Goal: Information Seeking & Learning: Learn about a topic

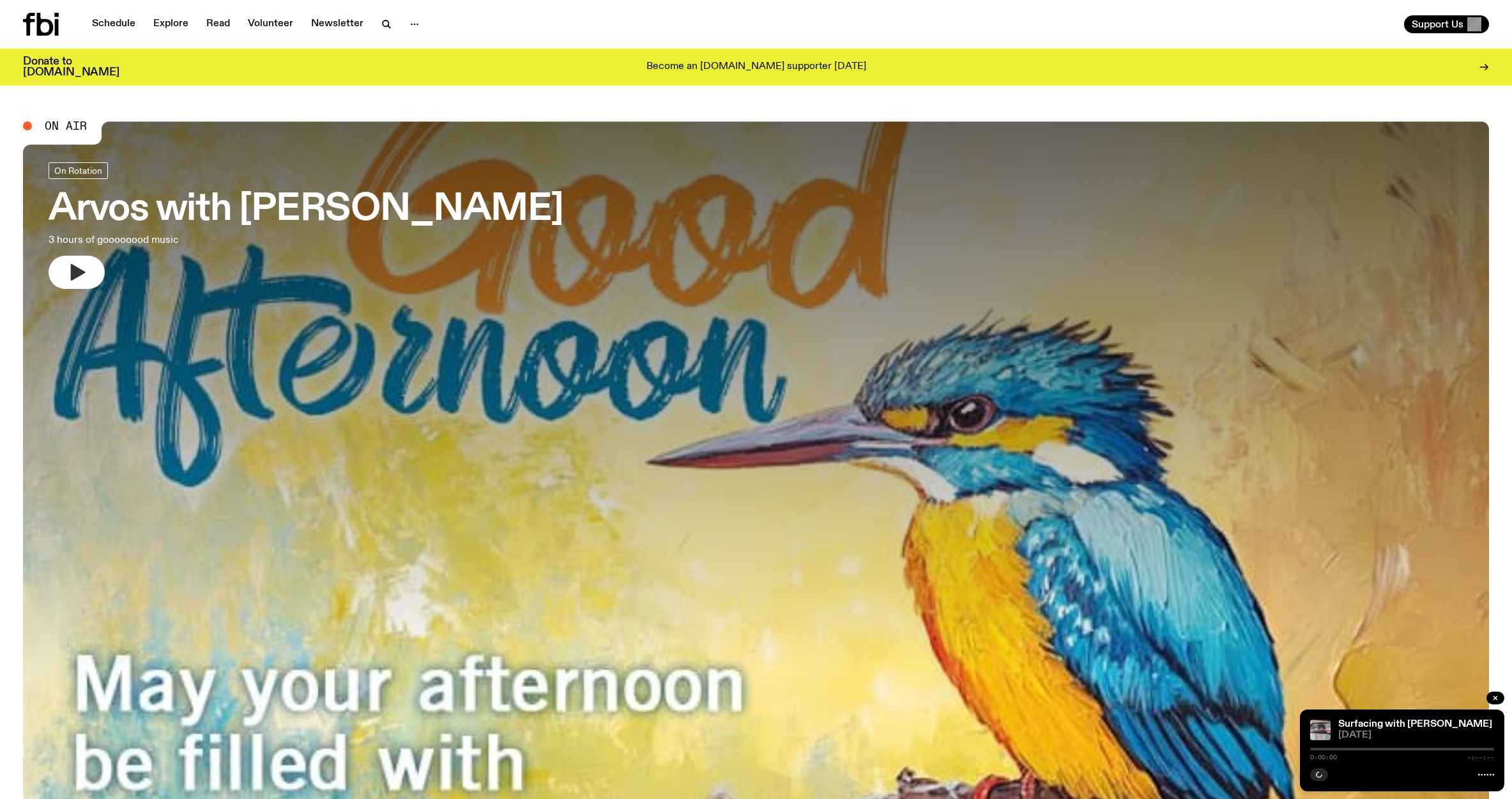
click at [77, 268] on icon "button" at bounding box center [78, 273] width 15 height 17
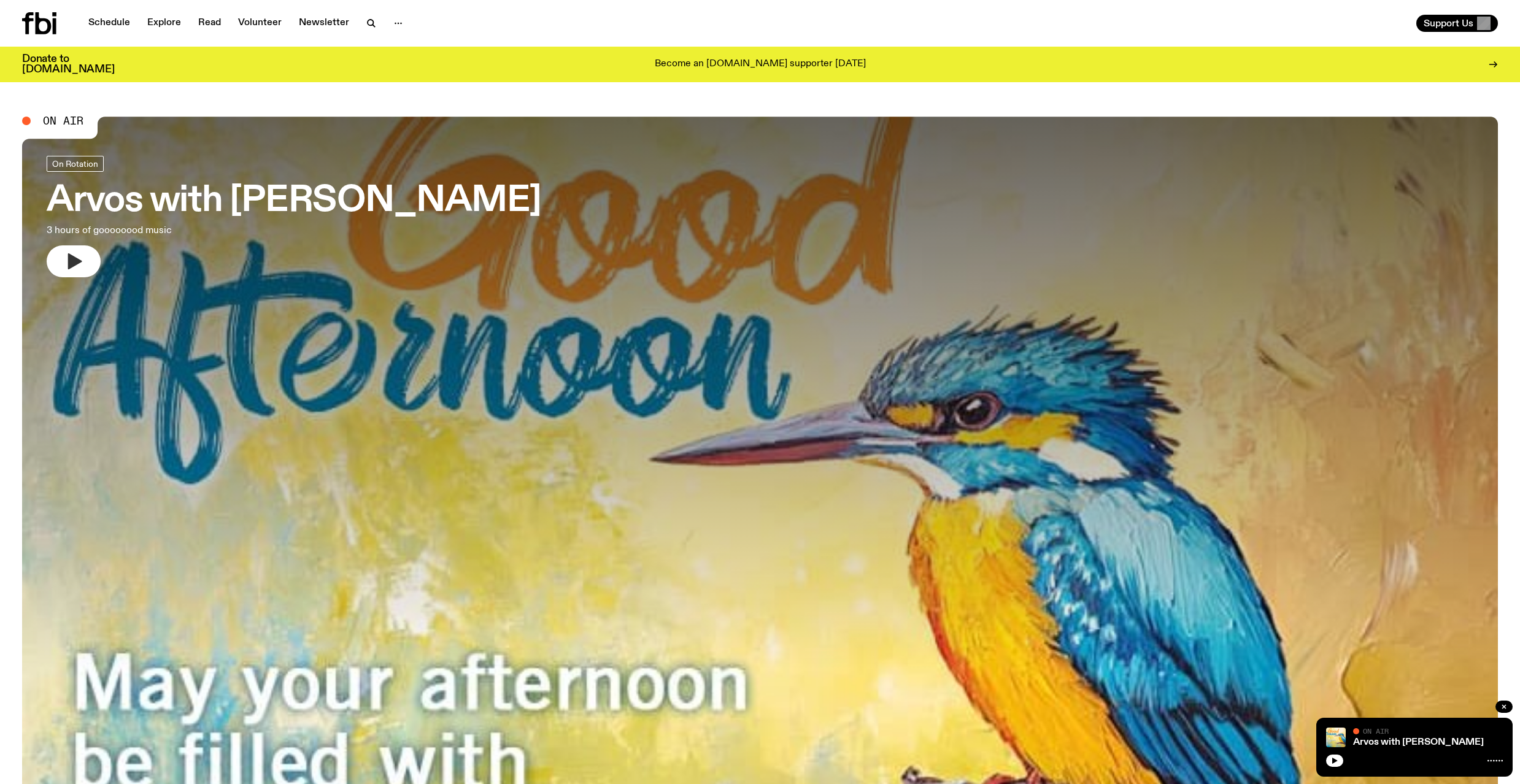
click at [76, 261] on icon "button" at bounding box center [75, 262] width 14 height 16
click at [75, 256] on rect "button" at bounding box center [77, 261] width 5 height 14
click at [103, 24] on link "Schedule" at bounding box center [109, 23] width 56 height 17
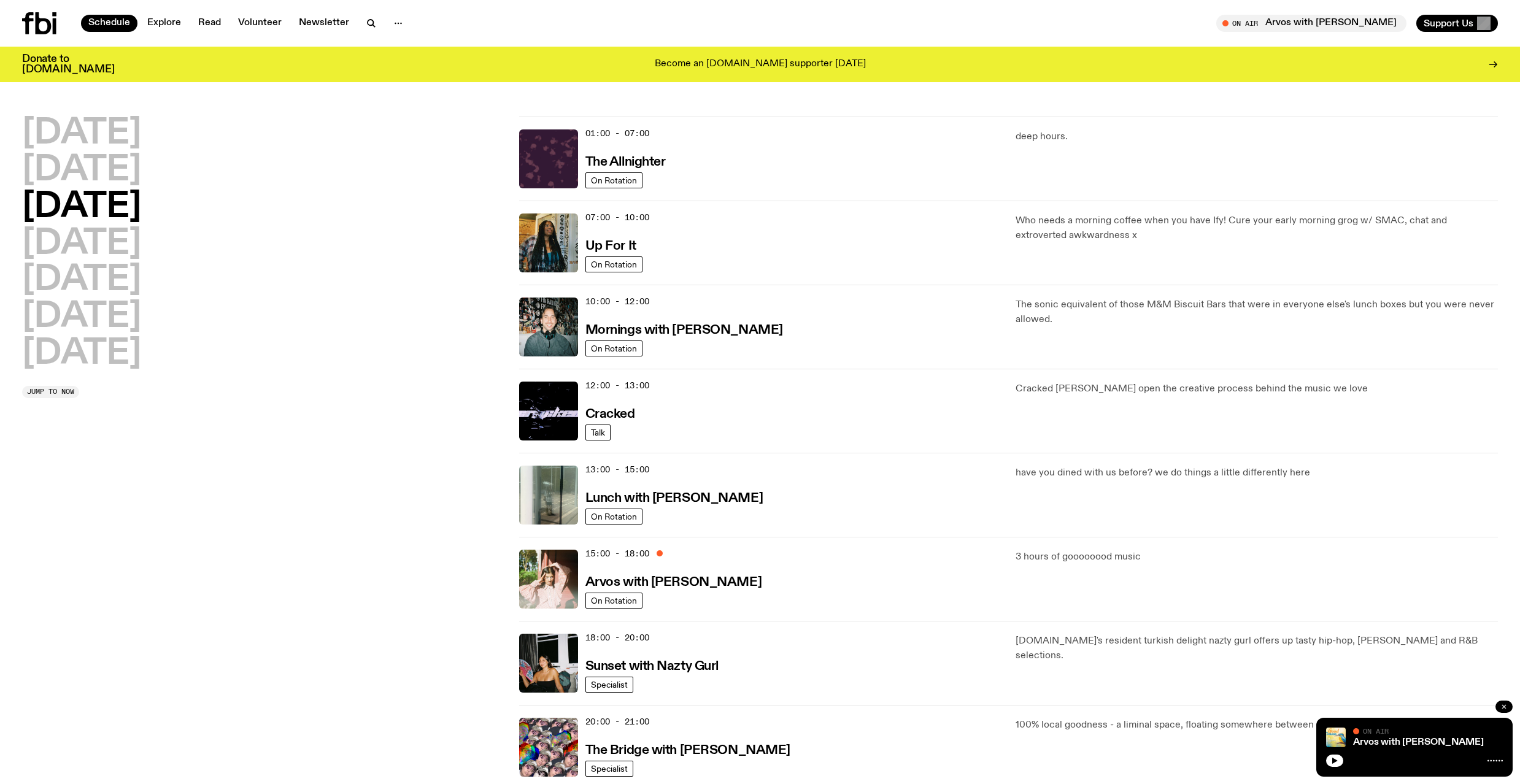
click at [1501, 704] on icon "button" at bounding box center [1504, 706] width 7 height 7
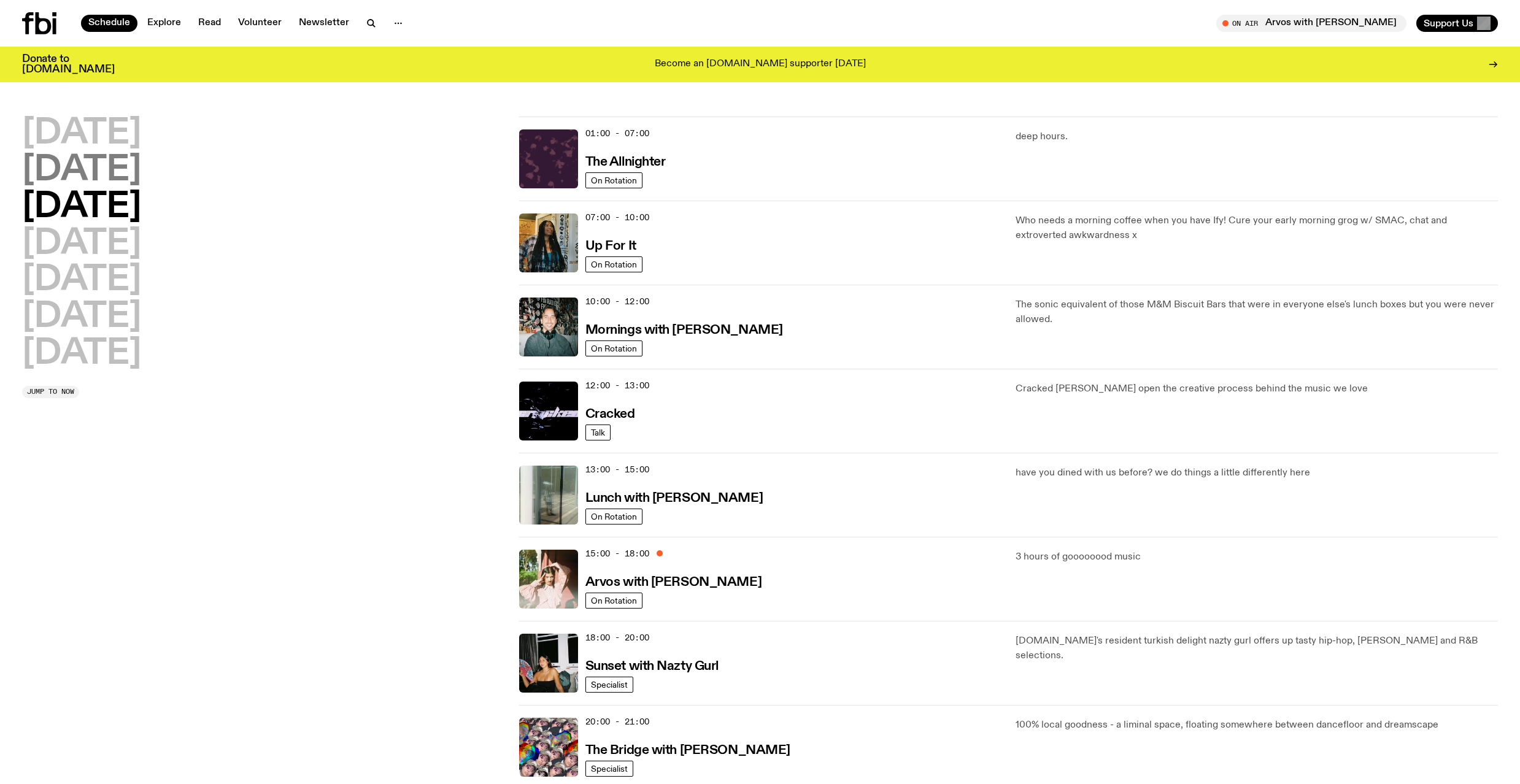
click at [127, 168] on h2 "[DATE]" at bounding box center [81, 170] width 119 height 34
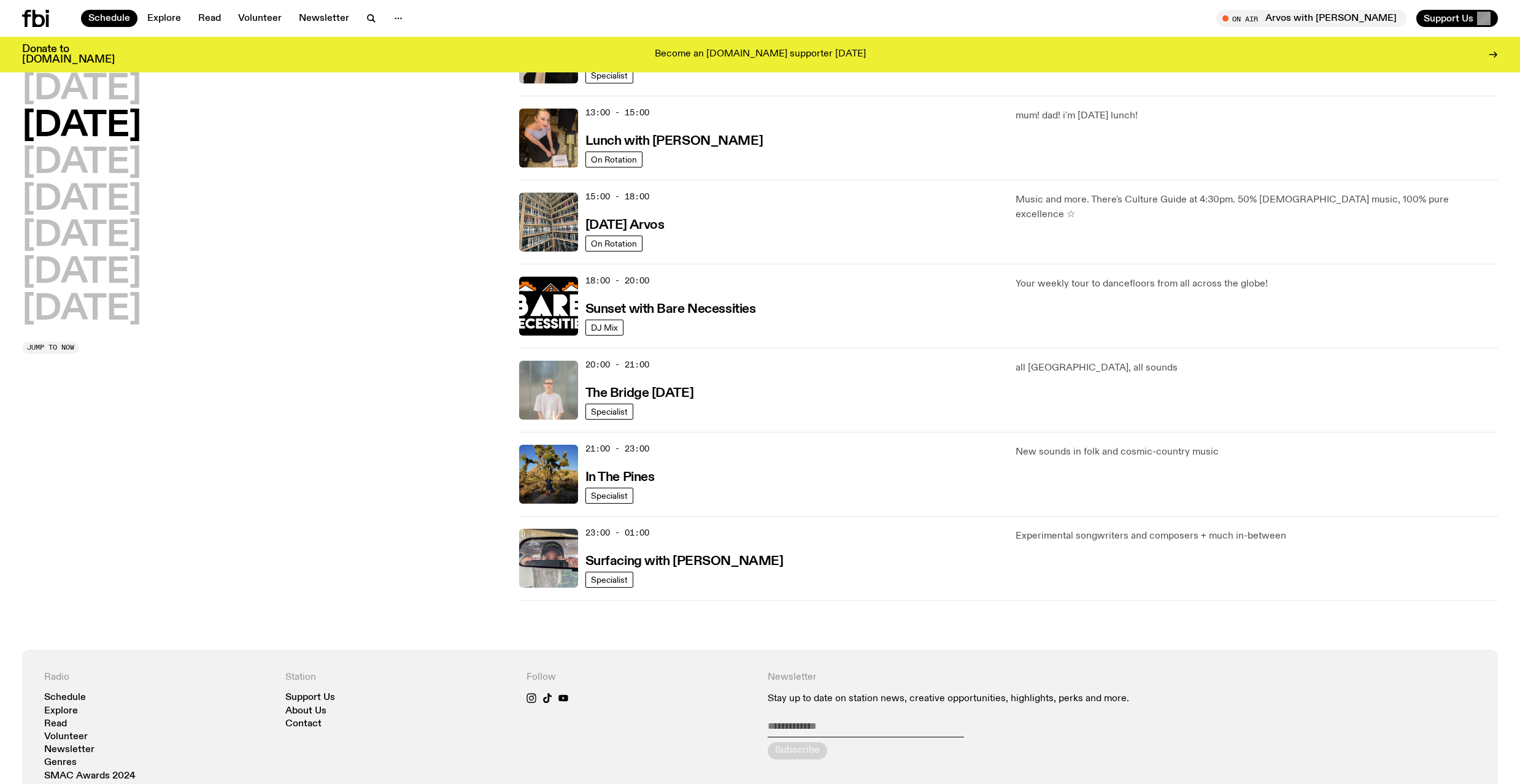
scroll to position [349, 0]
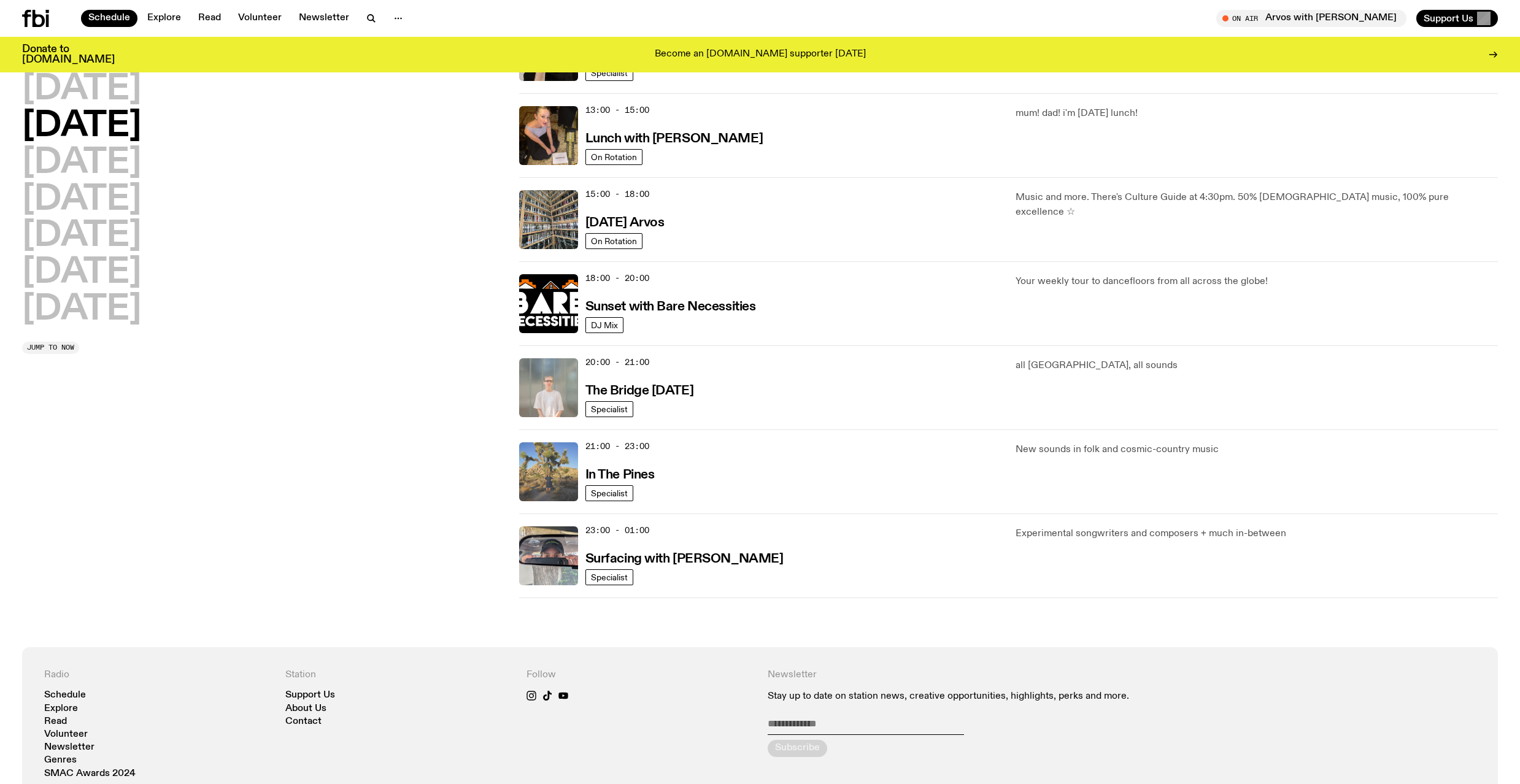
click at [554, 465] on img at bounding box center [548, 471] width 59 height 59
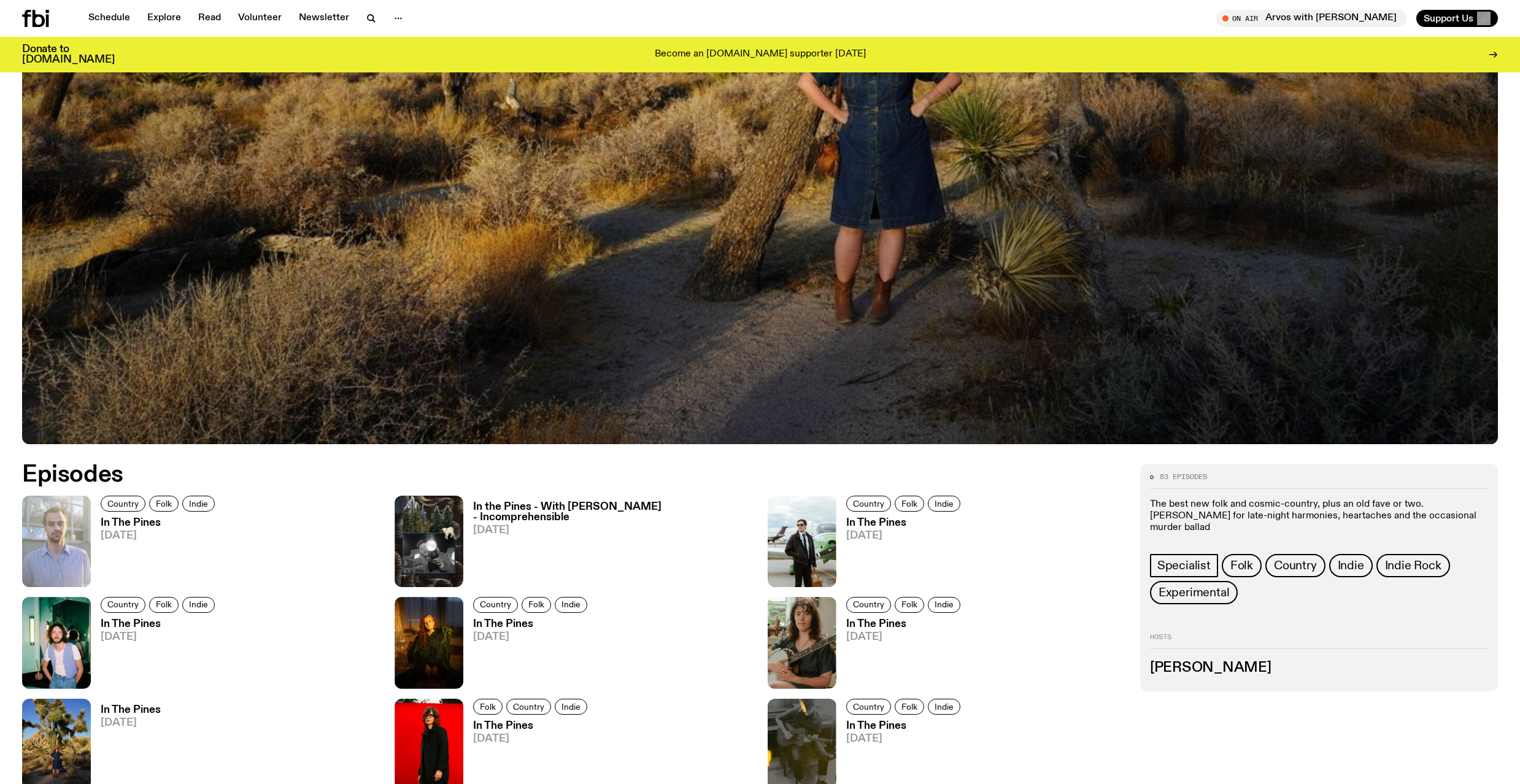
scroll to position [560, 0]
click at [80, 571] on icon "button" at bounding box center [74, 574] width 14 height 14
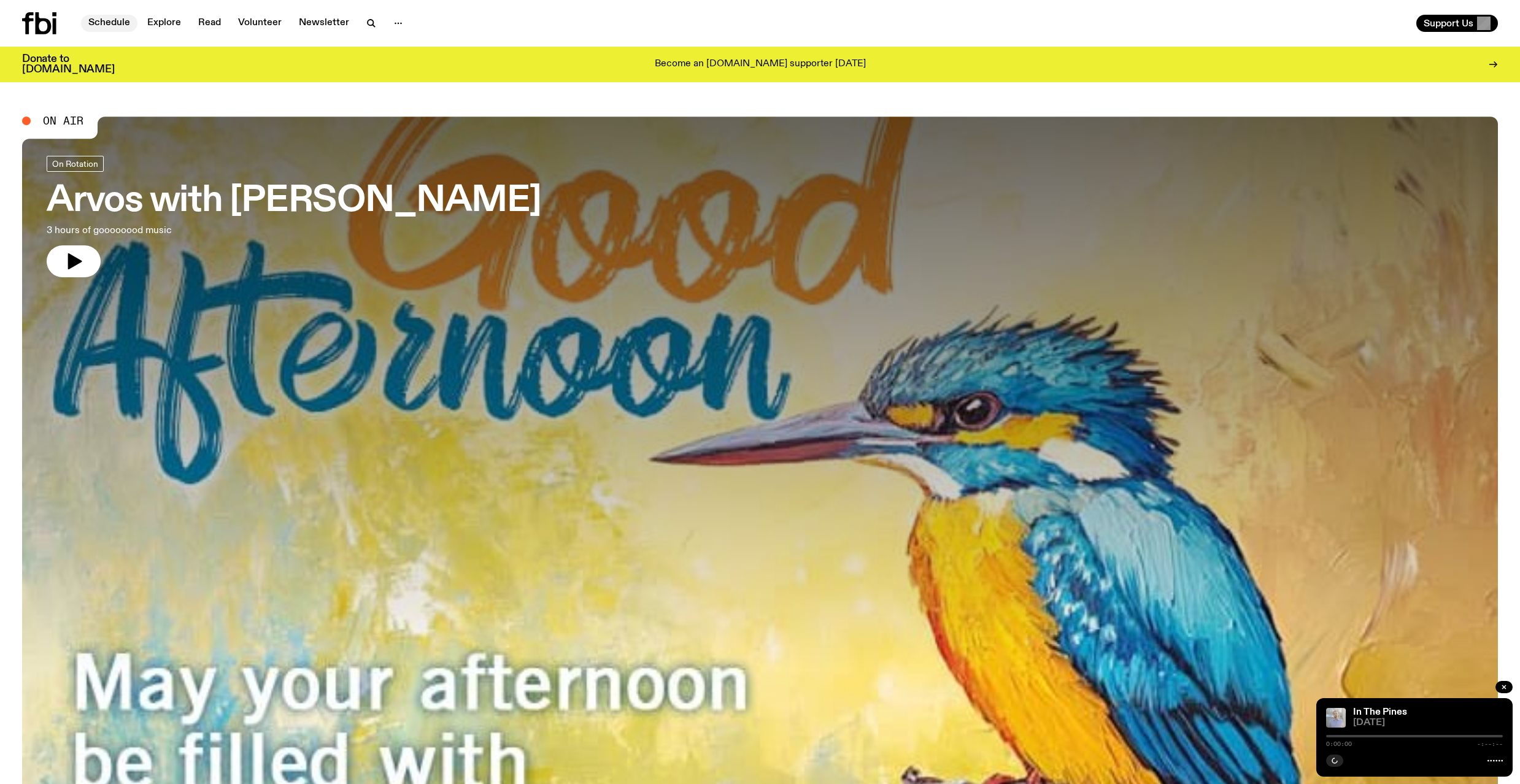
click at [113, 25] on link "Schedule" at bounding box center [109, 23] width 56 height 17
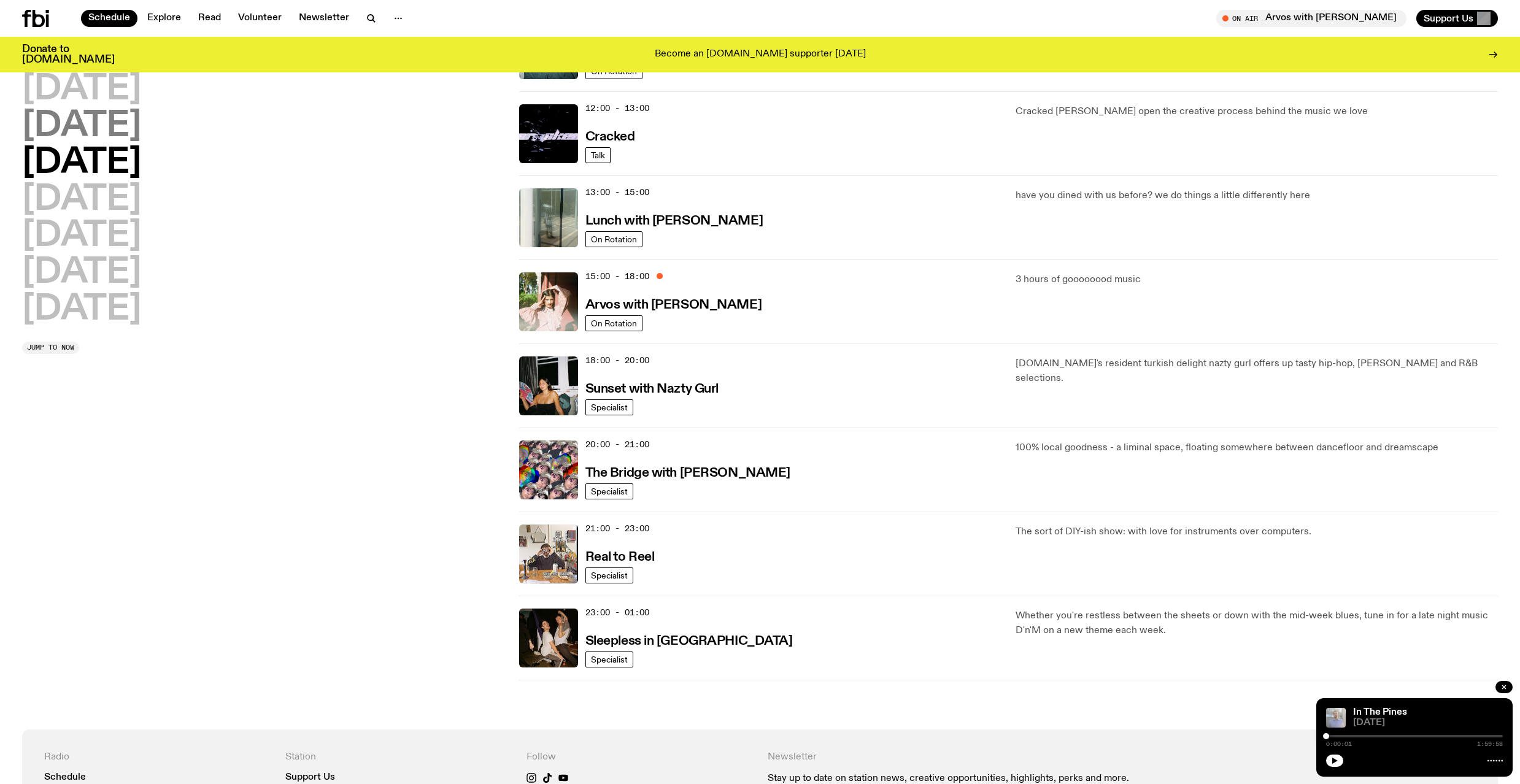
click at [141, 123] on h2 "[DATE]" at bounding box center [81, 127] width 119 height 34
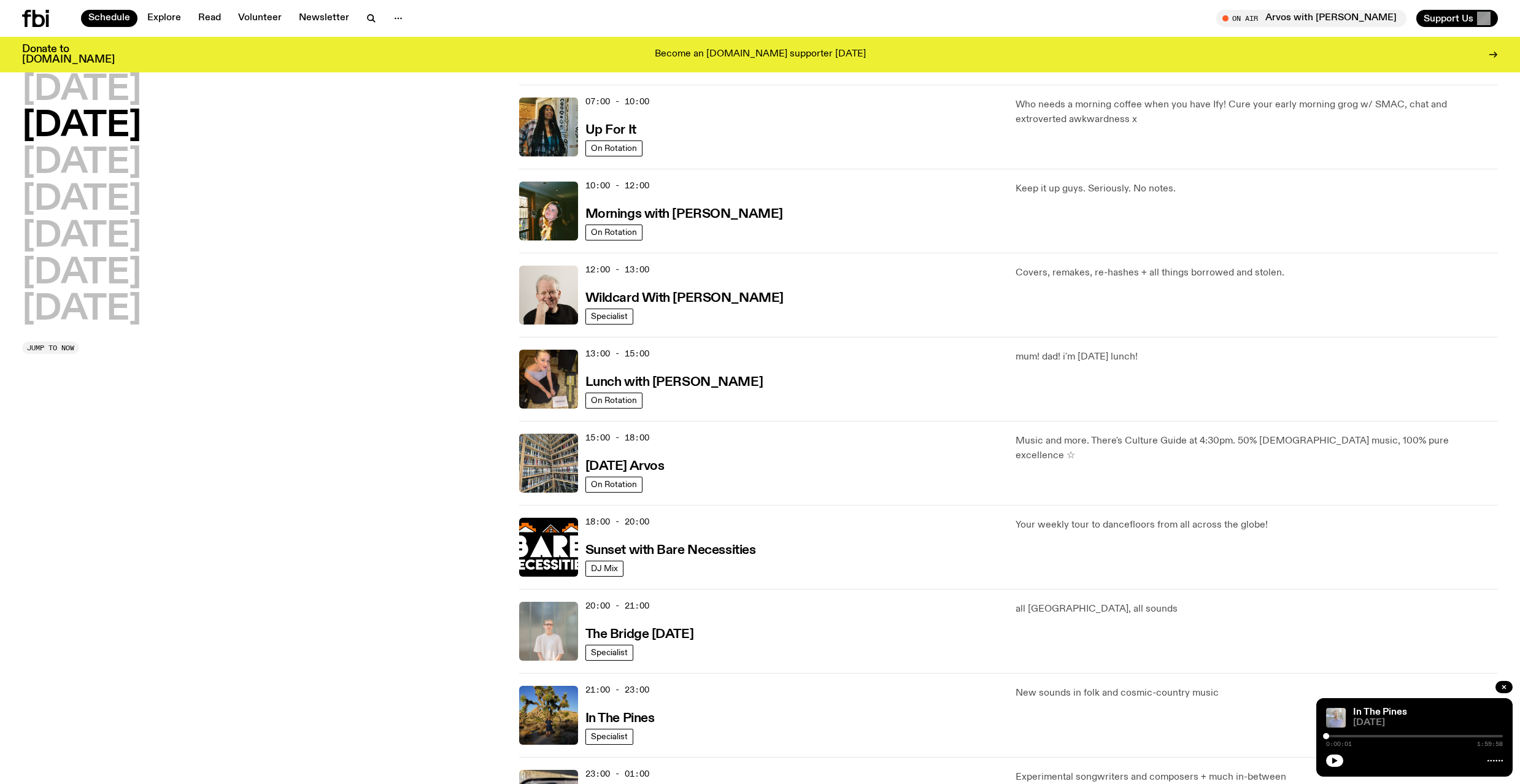
scroll to position [106, 0]
click at [1335, 760] on icon "button" at bounding box center [1334, 760] width 5 height 6
drag, startPoint x: 1360, startPoint y: 737, endPoint x: 1371, endPoint y: 736, distance: 11.0
click at [1375, 736] on div at bounding box center [1378, 735] width 6 height 6
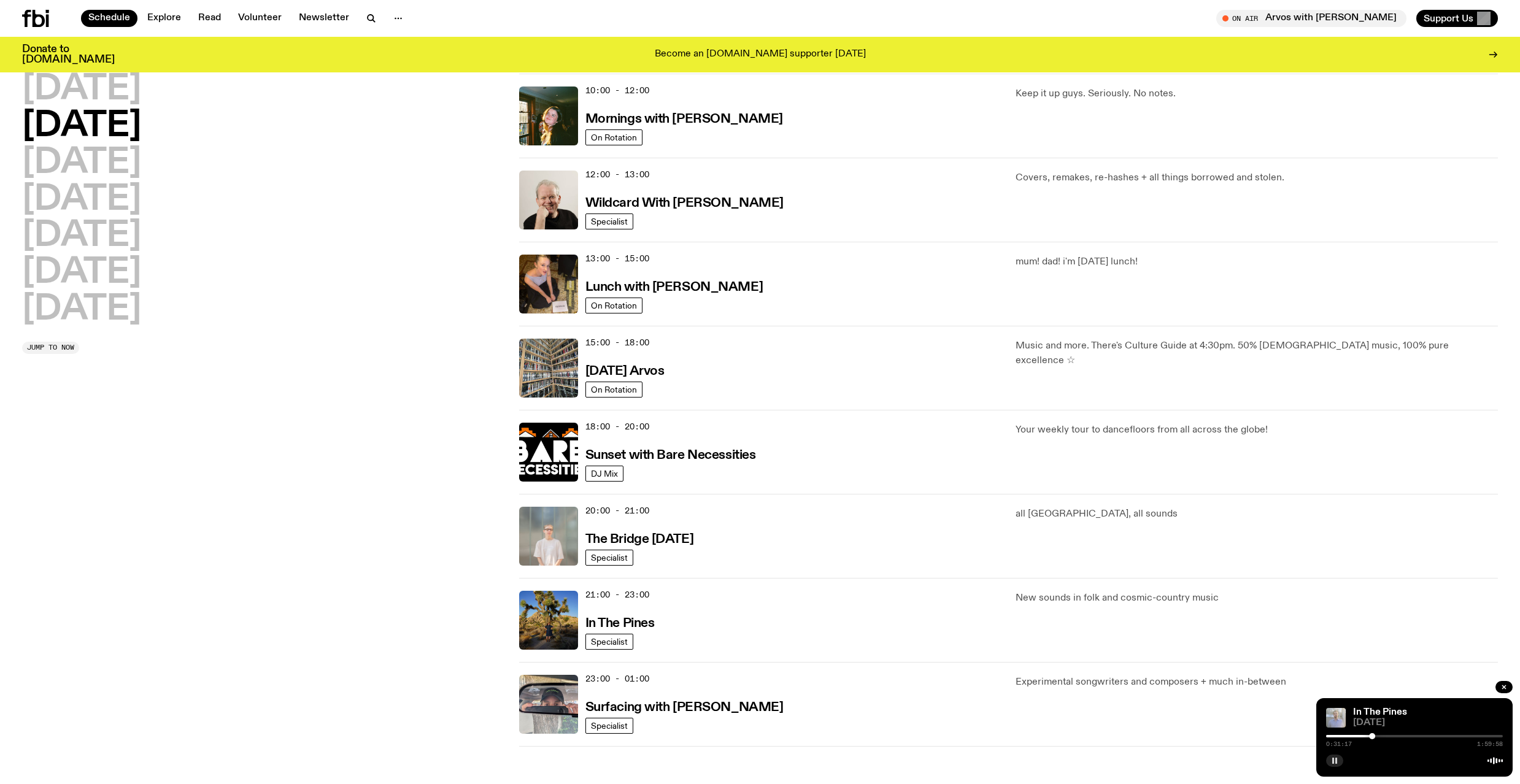
scroll to position [0, 0]
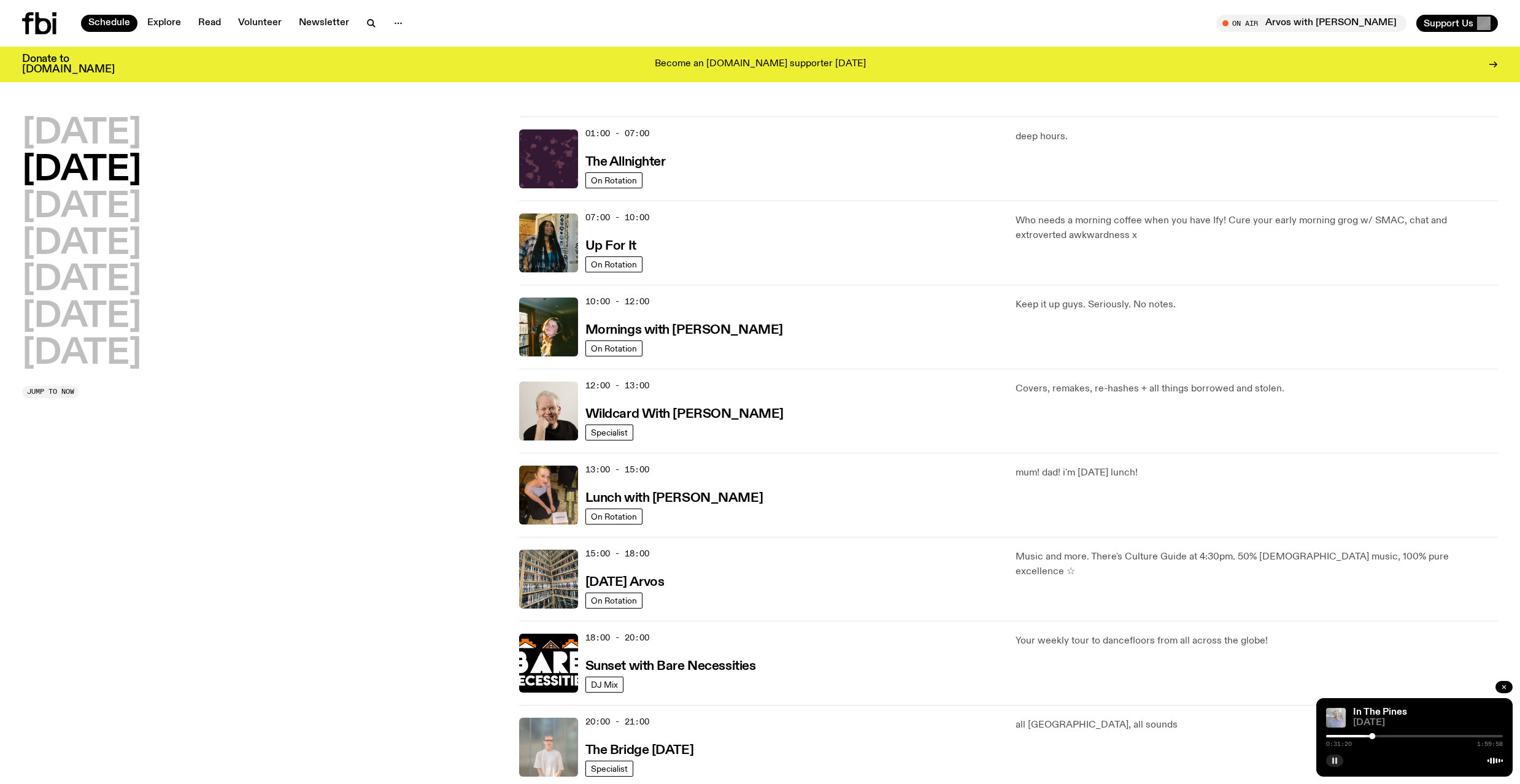
click at [1506, 688] on icon "button" at bounding box center [1504, 686] width 7 height 7
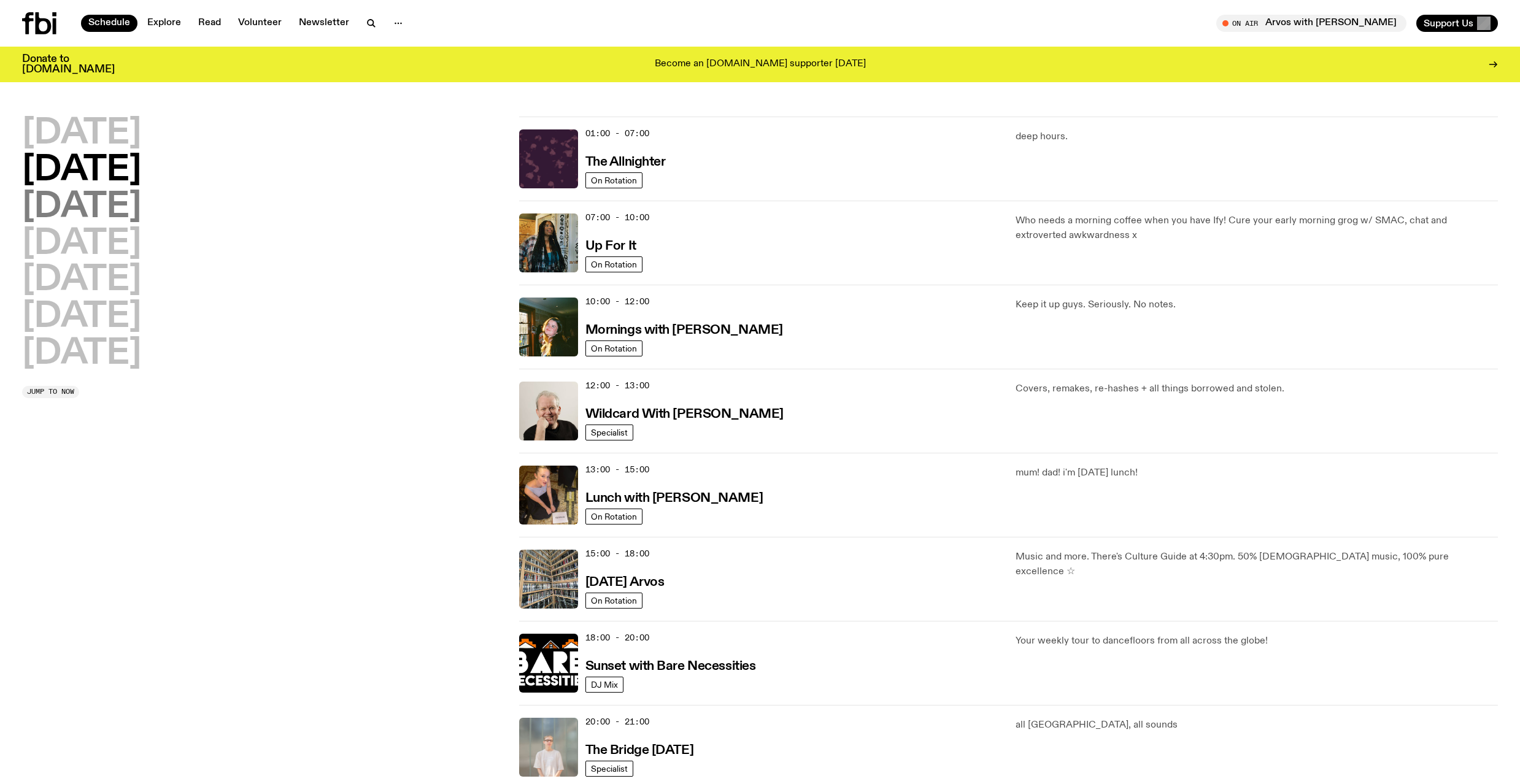
click at [110, 205] on h2 "[DATE]" at bounding box center [81, 207] width 119 height 34
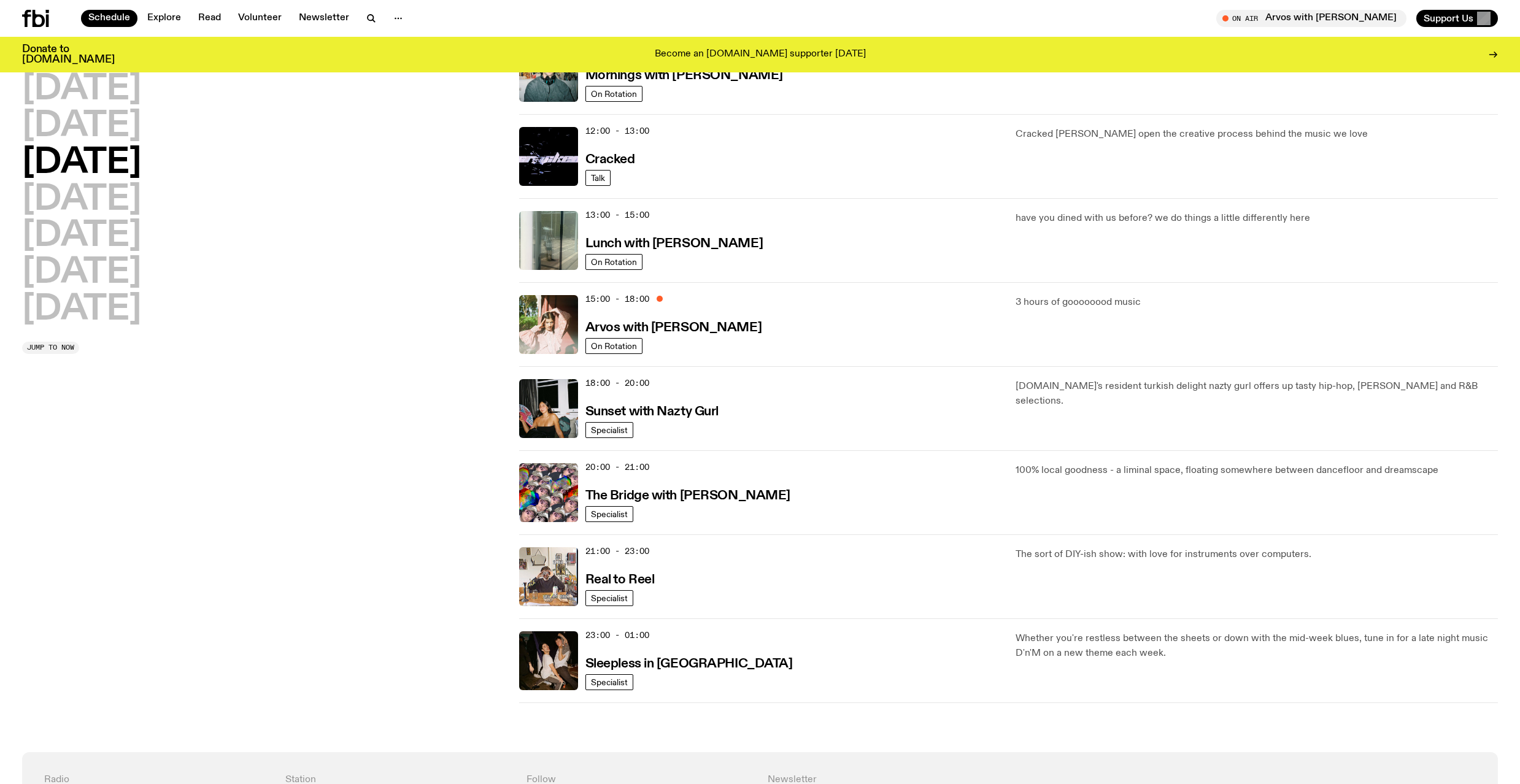
scroll to position [246, 0]
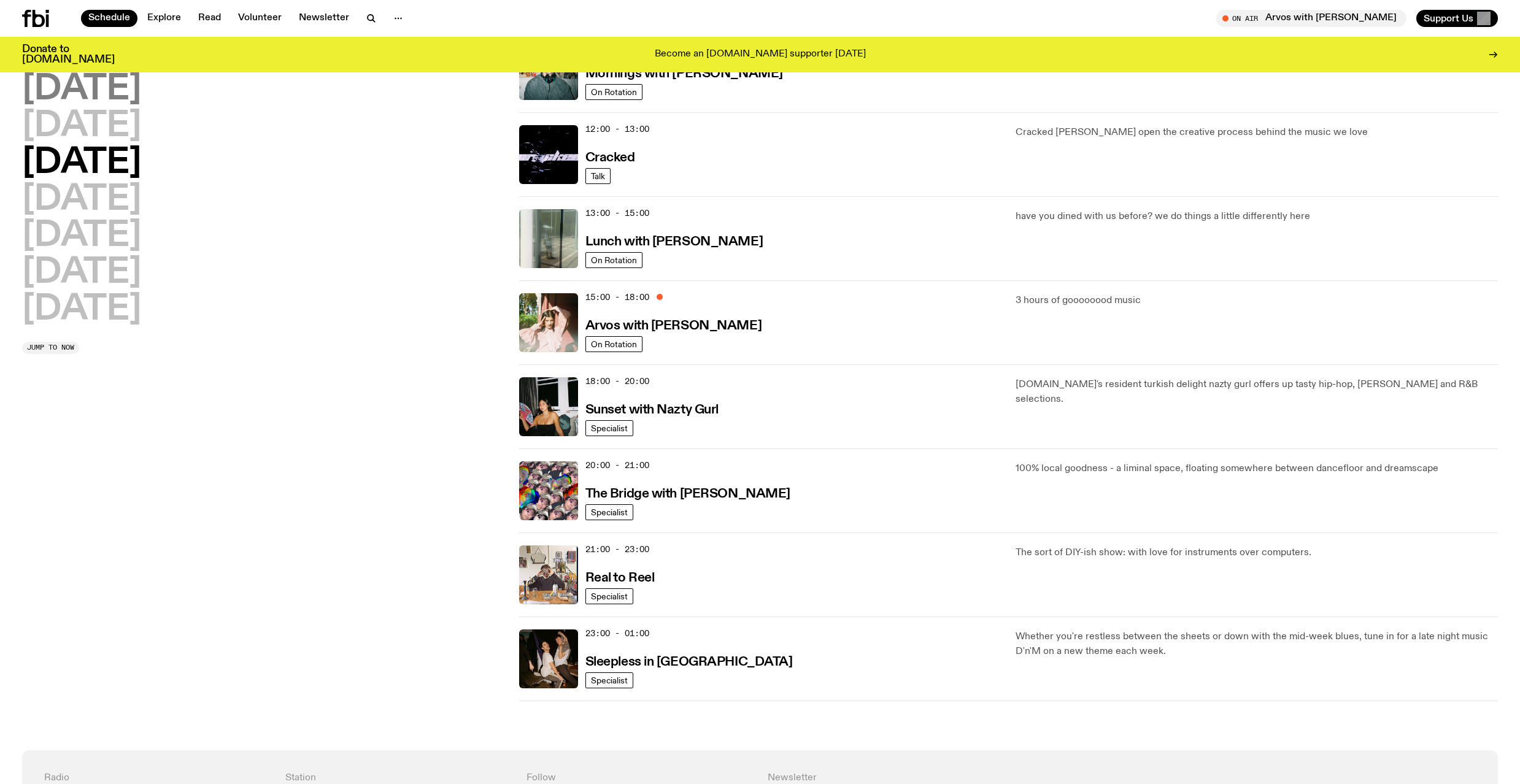
click at [66, 88] on h2 "[DATE]" at bounding box center [81, 90] width 119 height 34
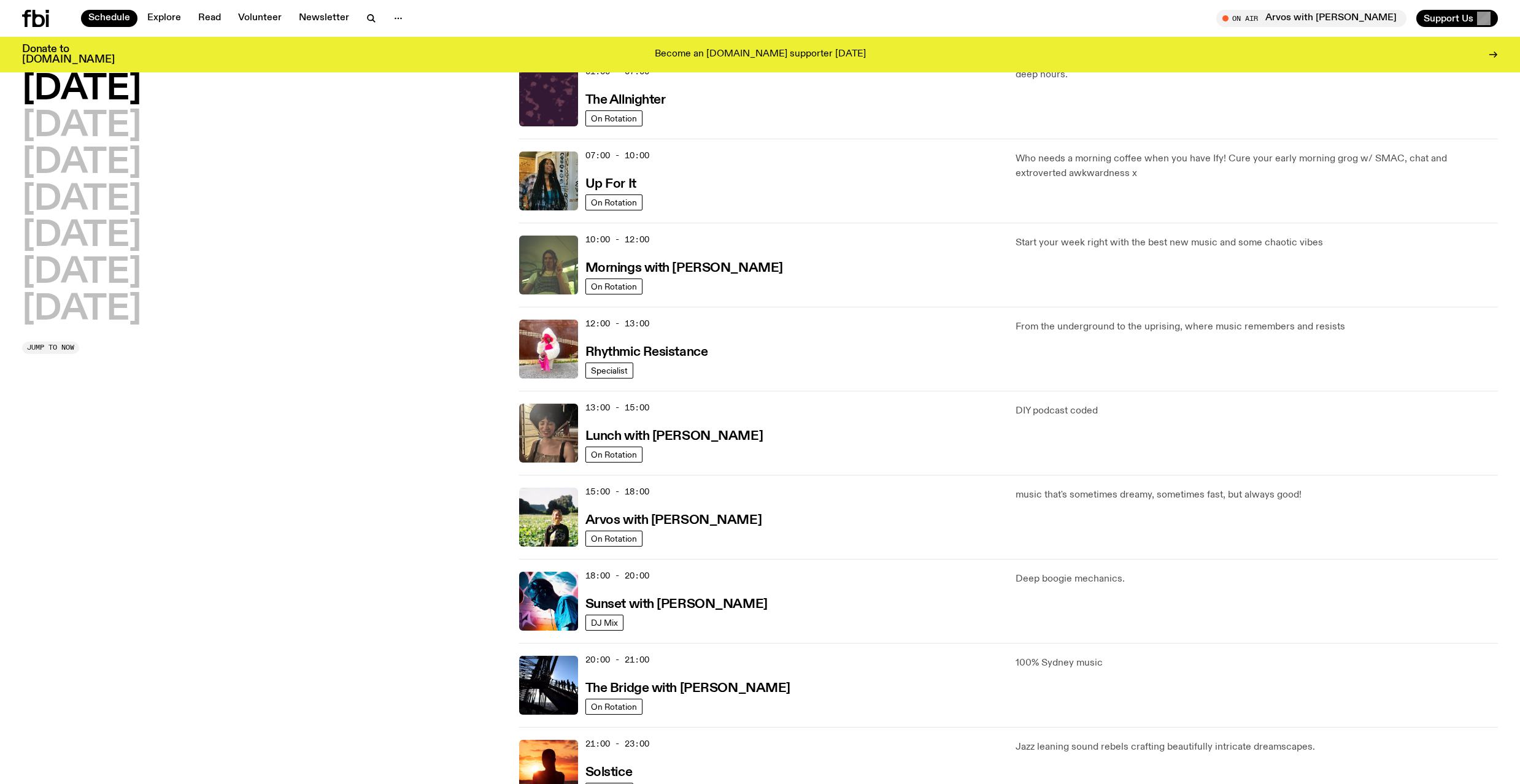
scroll to position [34, 0]
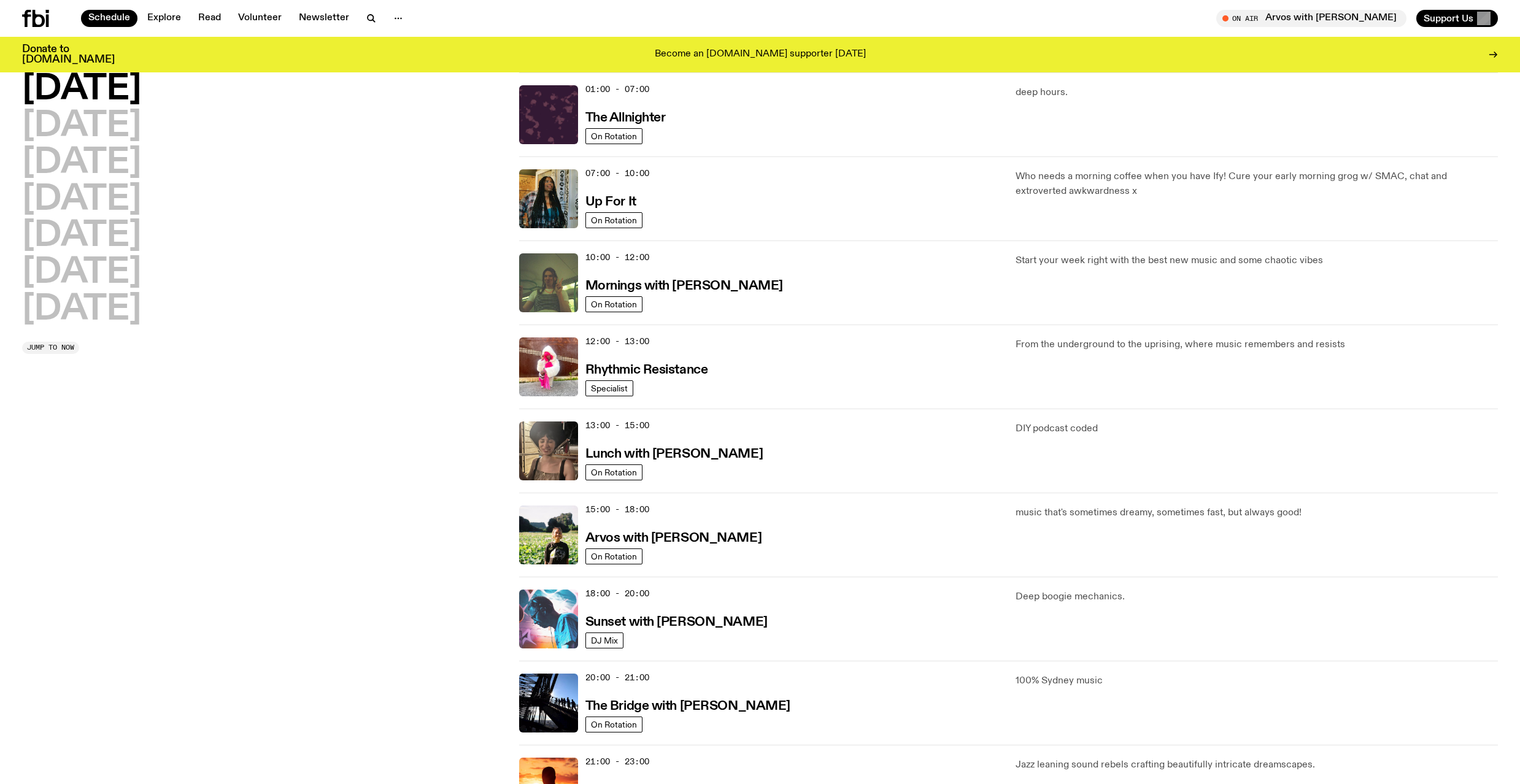
click at [550, 623] on img at bounding box center [548, 618] width 59 height 59
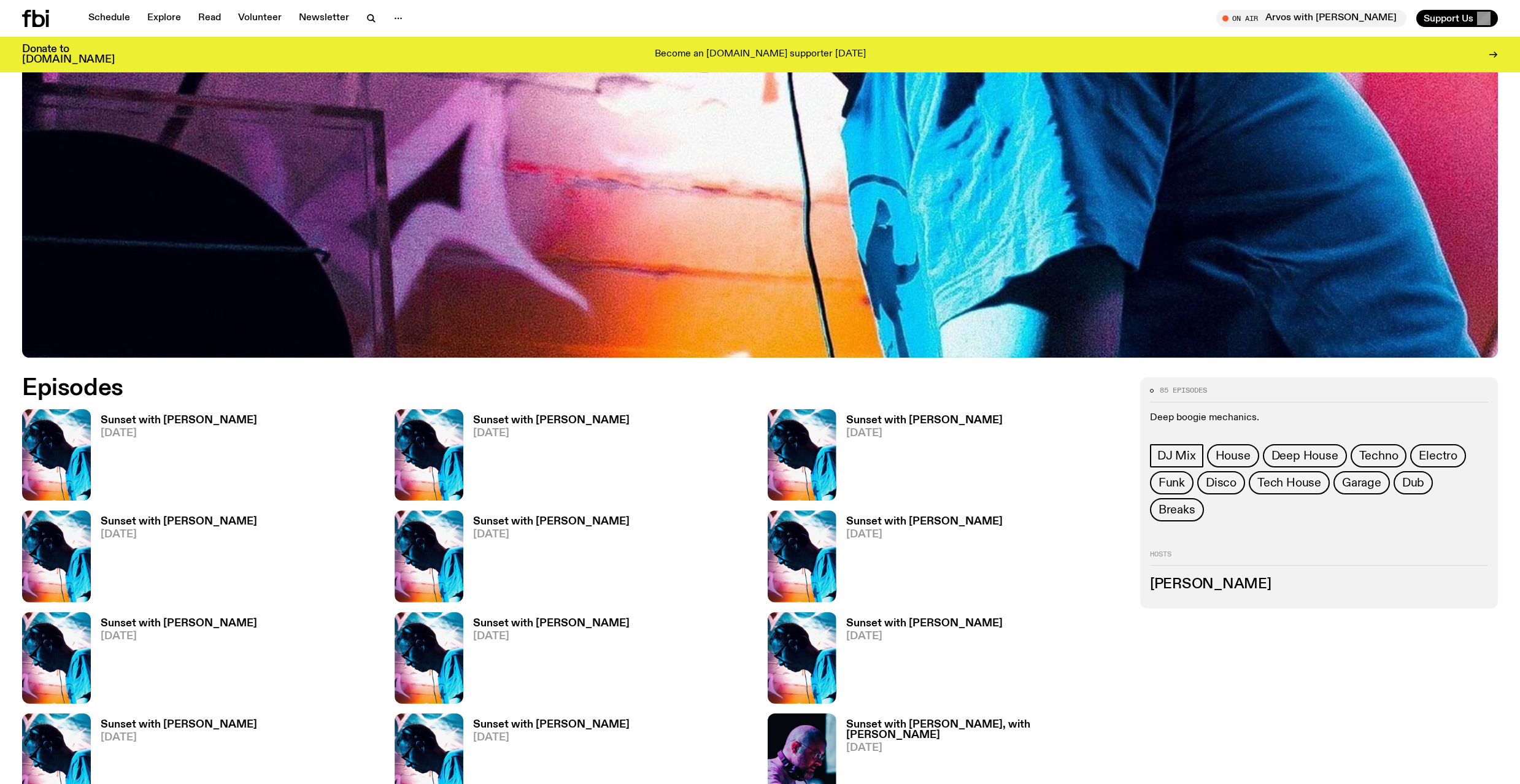
scroll to position [651, 0]
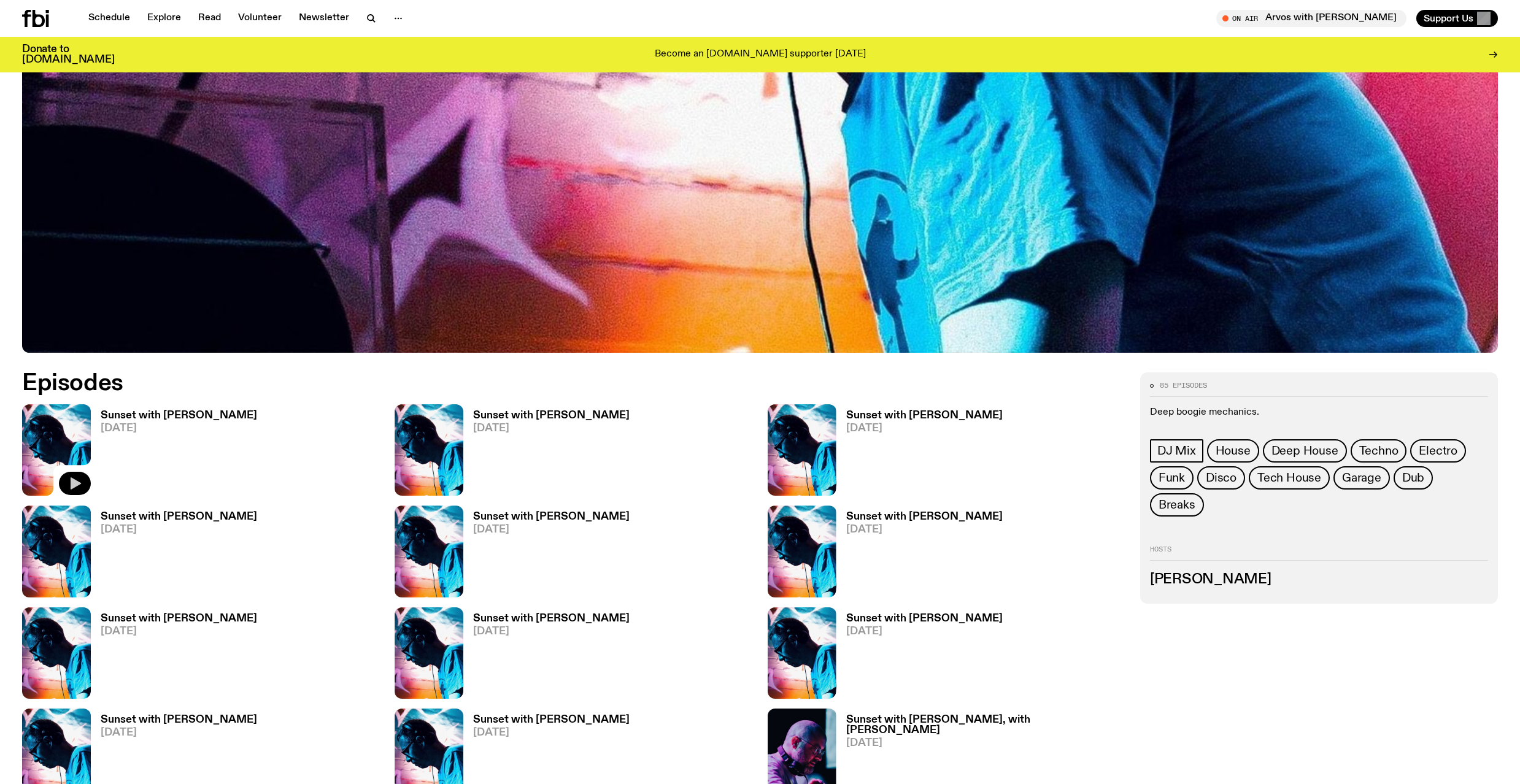
click at [75, 482] on icon "button" at bounding box center [76, 484] width 11 height 13
